Goal: Navigation & Orientation: Find specific page/section

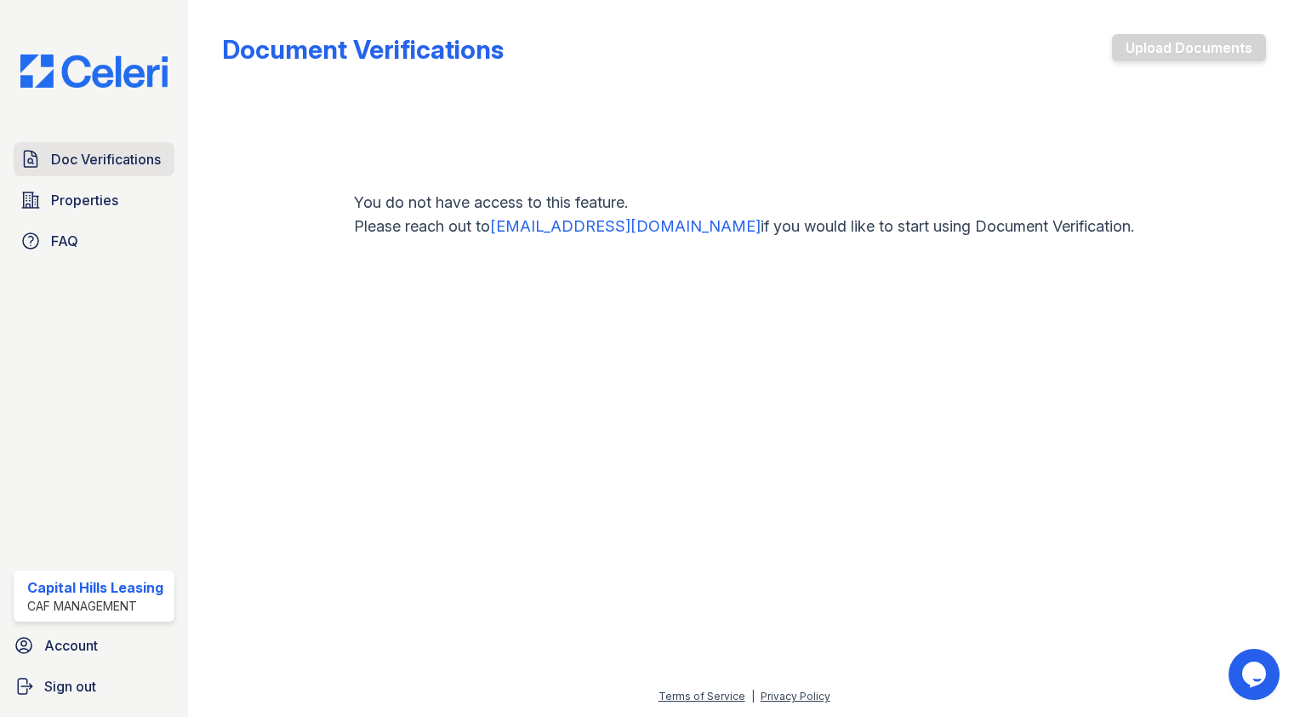
click at [91, 161] on span "Doc Verifications" at bounding box center [106, 159] width 110 height 20
click at [108, 184] on link "Properties" at bounding box center [94, 200] width 161 height 34
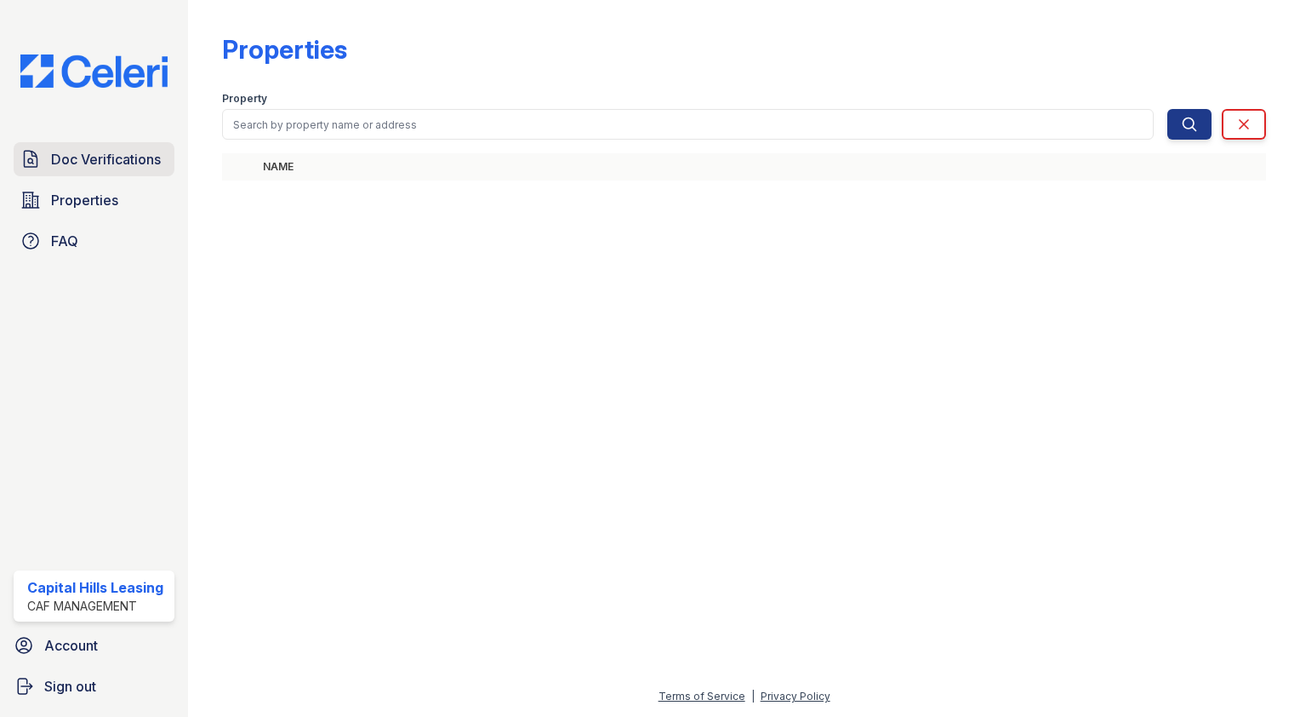
click at [116, 162] on span "Doc Verifications" at bounding box center [106, 159] width 110 height 20
